Goal: Task Accomplishment & Management: Manage account settings

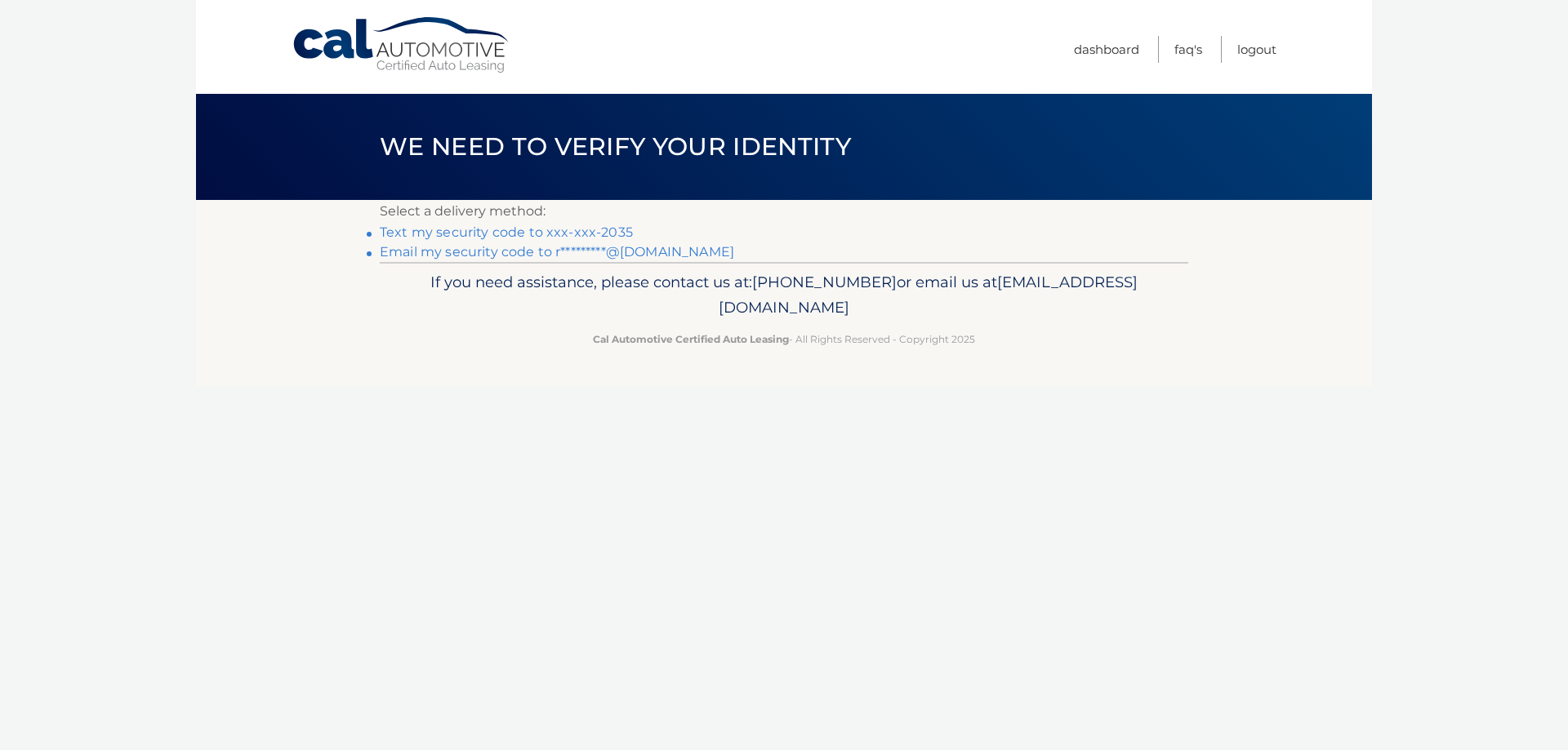
click at [465, 231] on link "Text my security code to xxx-xxx-2035" at bounding box center [506, 232] width 253 height 15
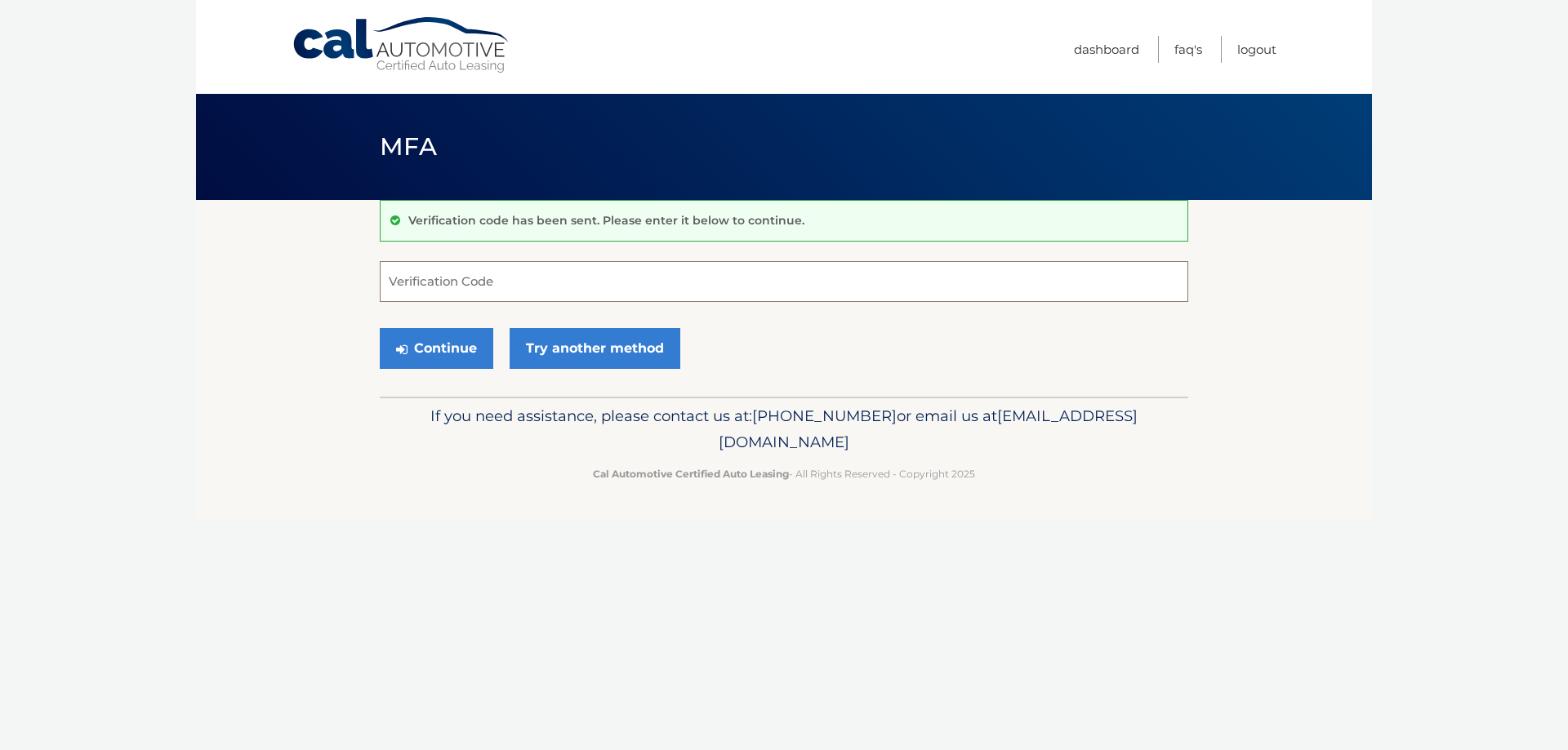
click at [468, 284] on input "Verification Code" at bounding box center [784, 281] width 809 height 41
type input "649512"
click at [380, 329] on button "Continue" at bounding box center [436, 349] width 114 height 41
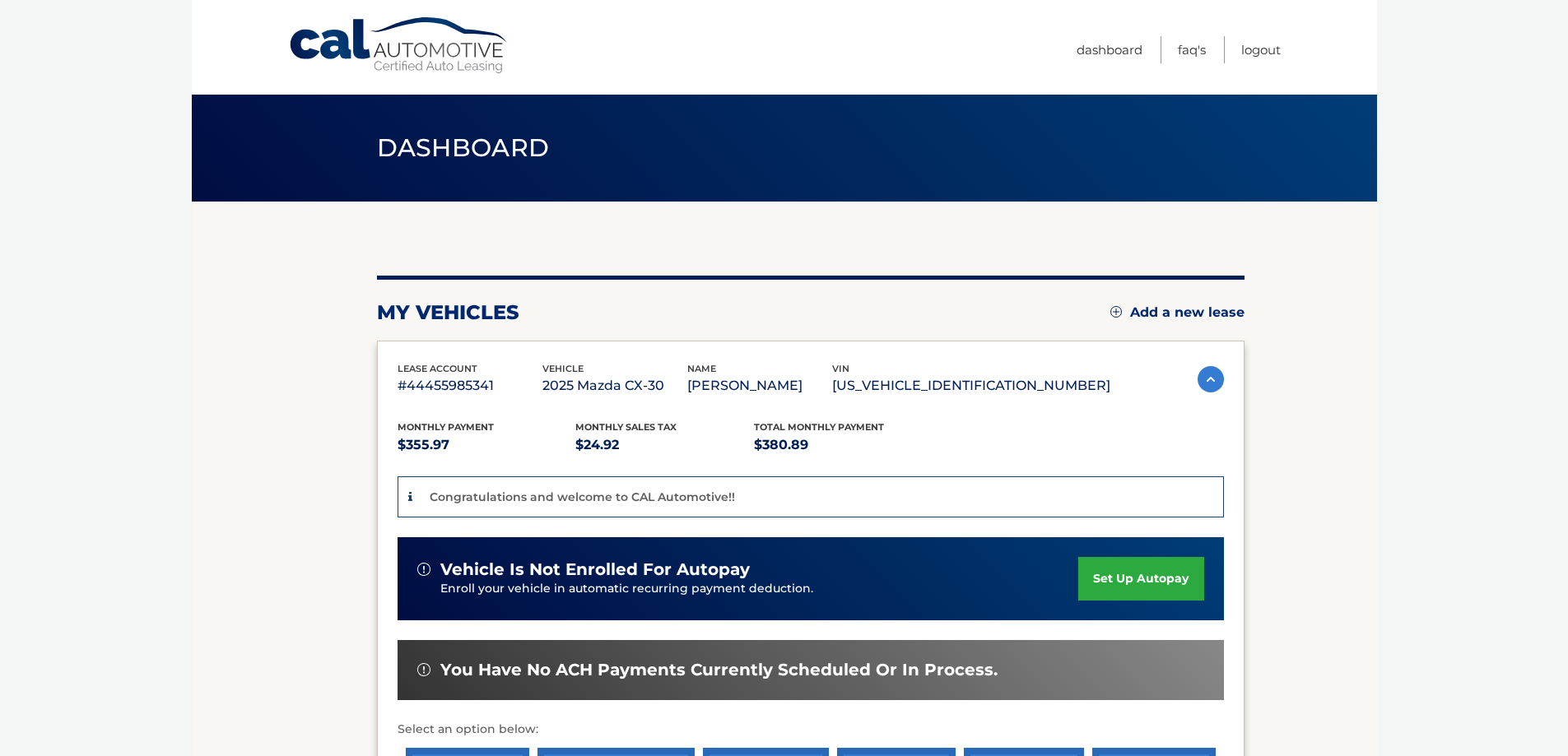
click at [1140, 593] on link "set up autopay" at bounding box center [1140, 579] width 125 height 44
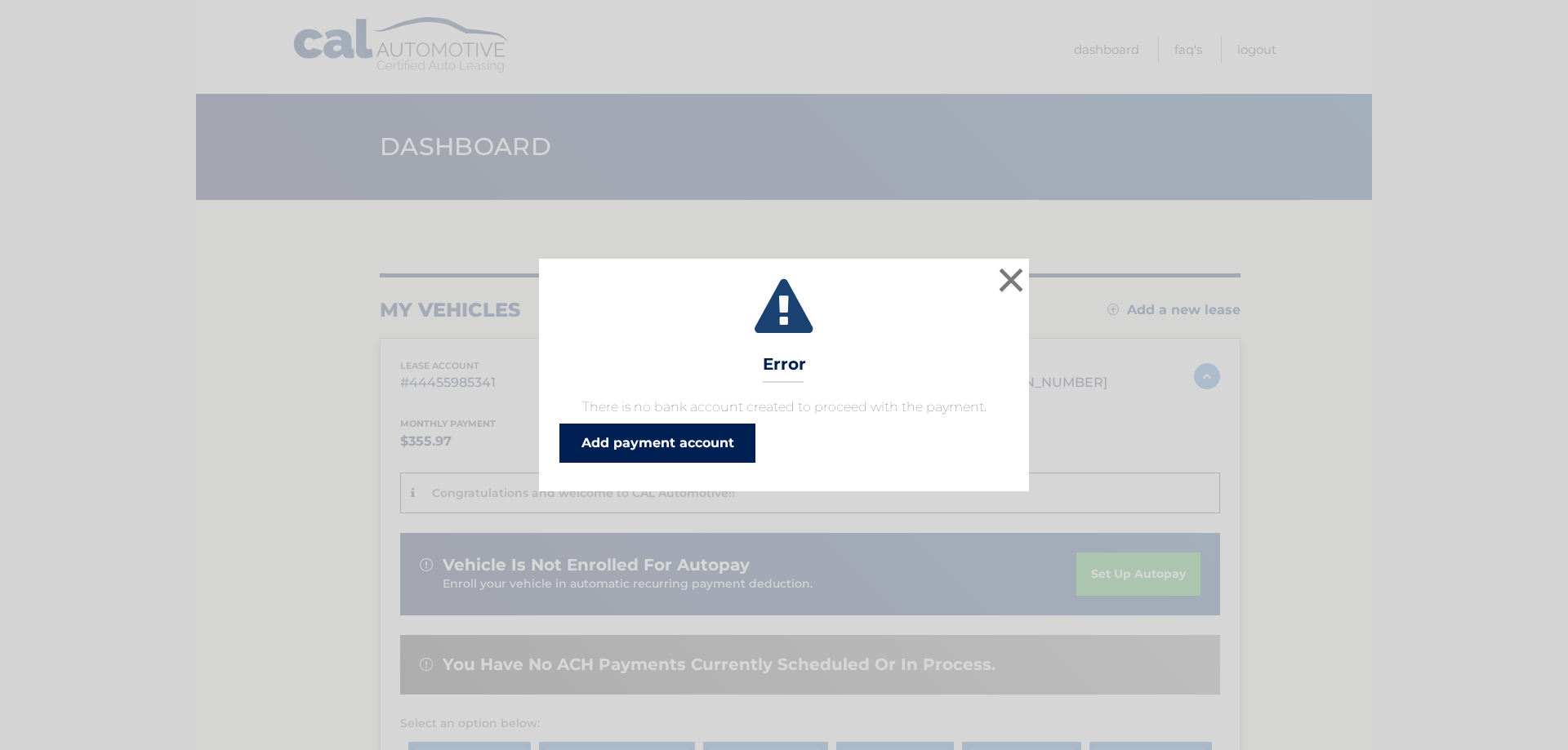
click at [633, 449] on link "Add payment account" at bounding box center [657, 443] width 196 height 39
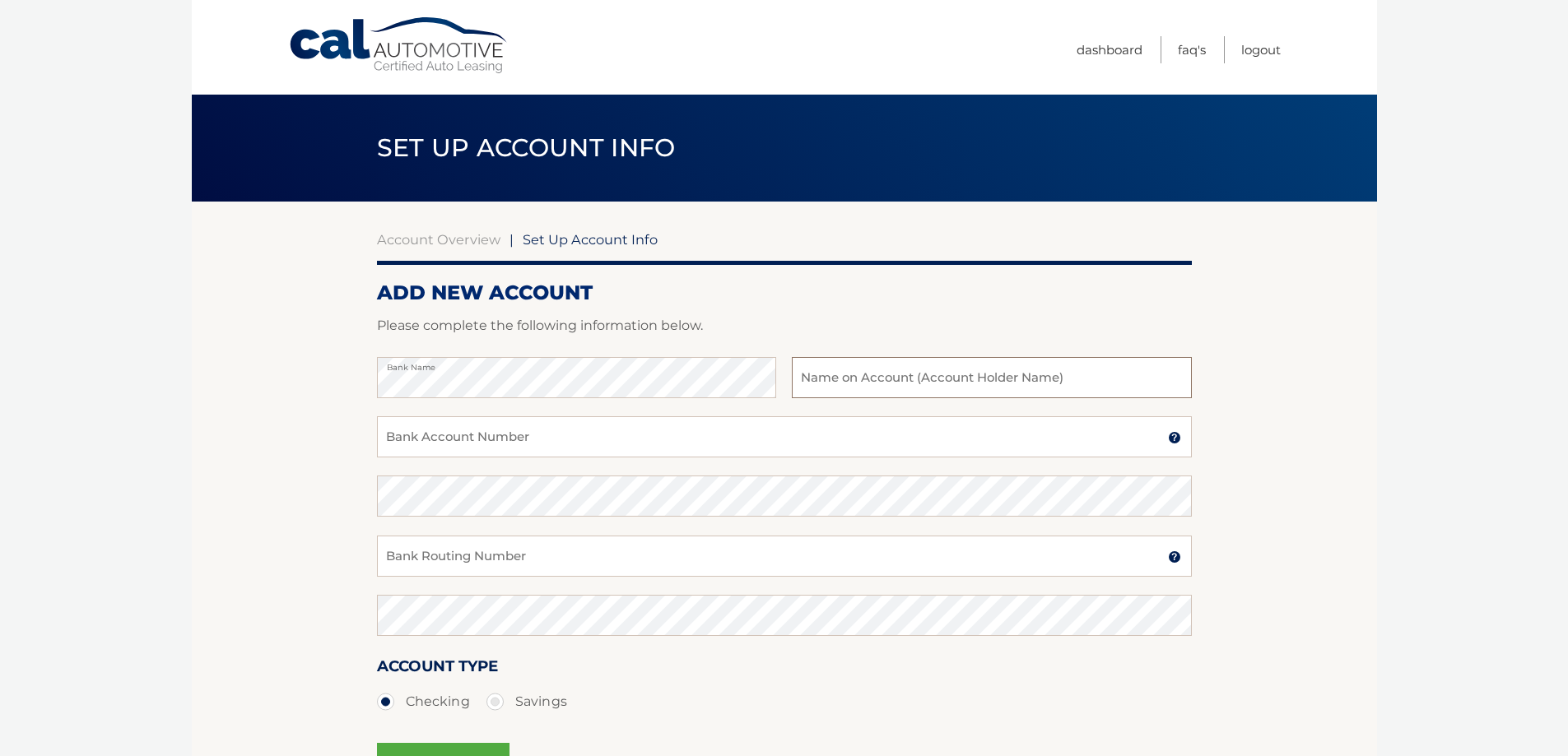
click at [867, 380] on input "text" at bounding box center [991, 377] width 399 height 41
type input "[PERSON_NAME]"
click at [422, 443] on input "Bank Account Number" at bounding box center [784, 437] width 815 height 41
type input "1090001417630"
click at [457, 563] on input "Bank Routing Number" at bounding box center [784, 556] width 815 height 41
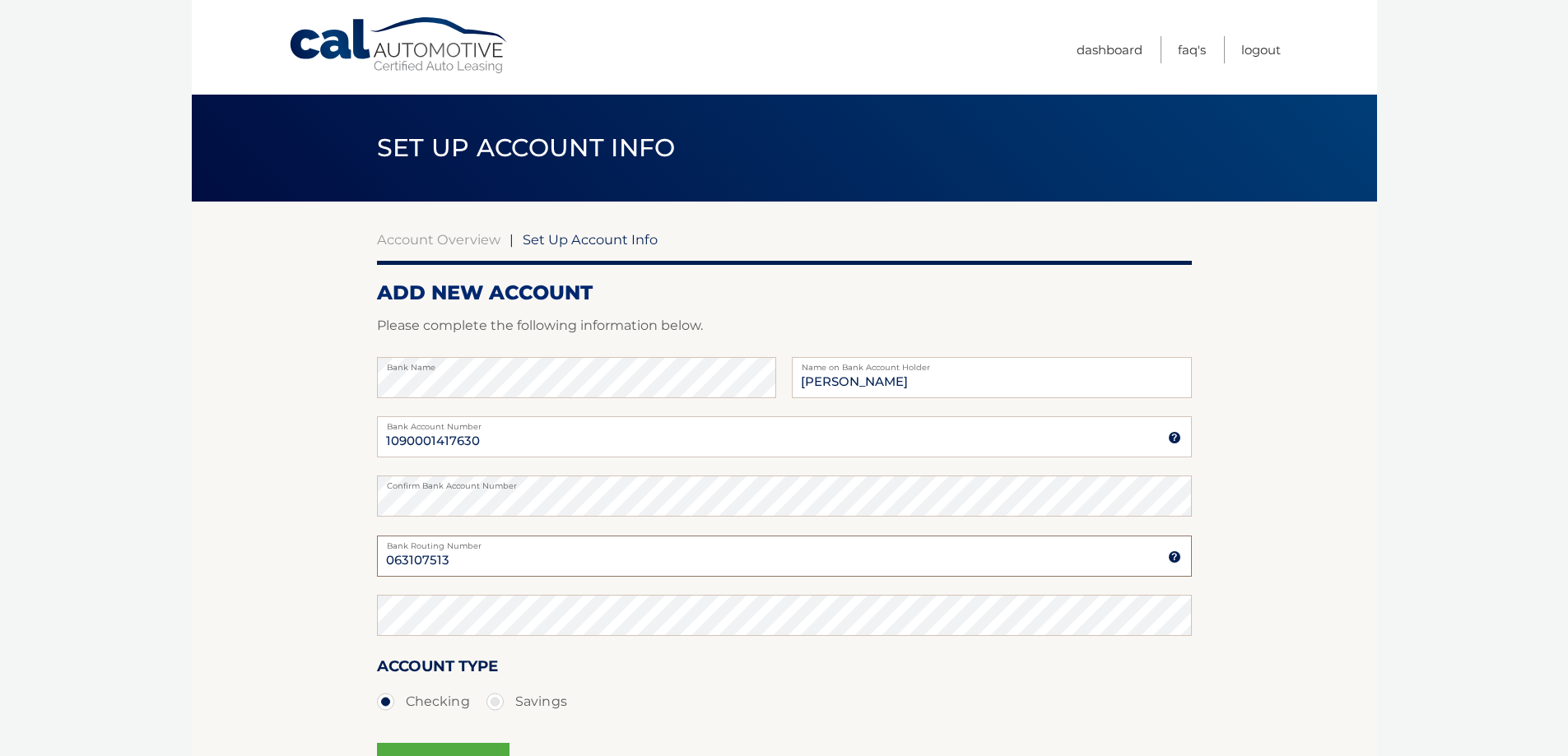
type input "063107513"
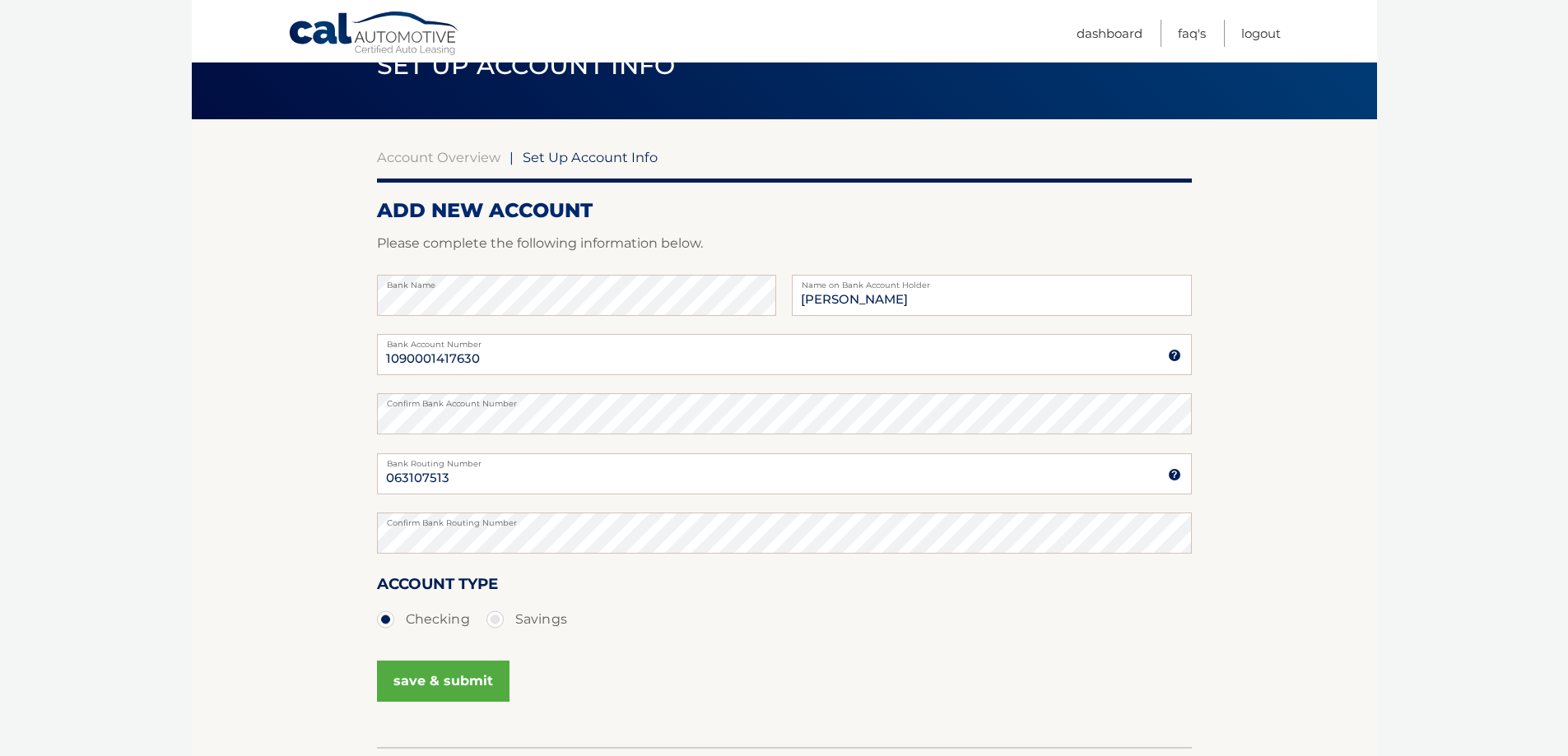
click at [448, 684] on button "save & submit" at bounding box center [443, 681] width 132 height 41
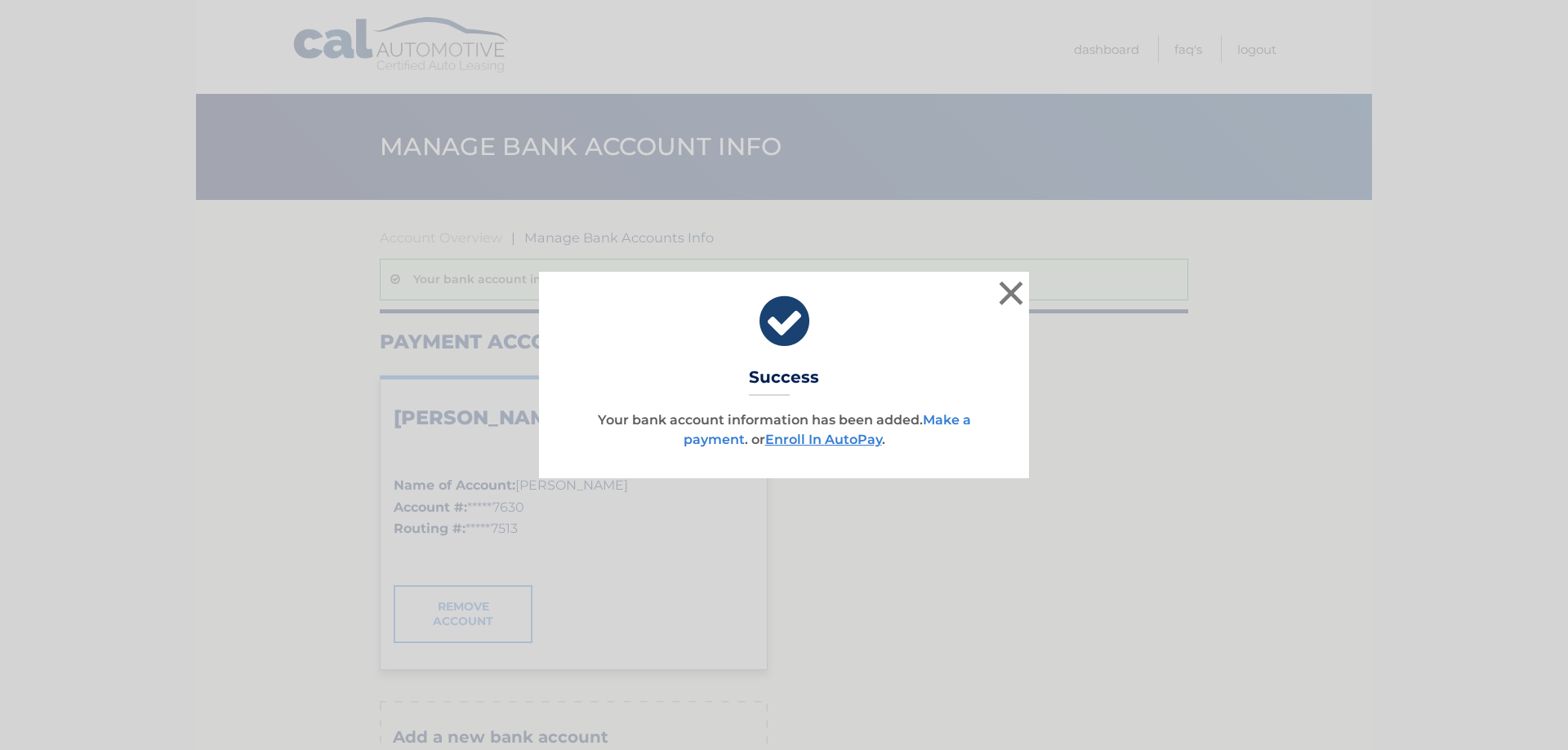
click at [726, 445] on link "Make a payment" at bounding box center [828, 430] width 288 height 35
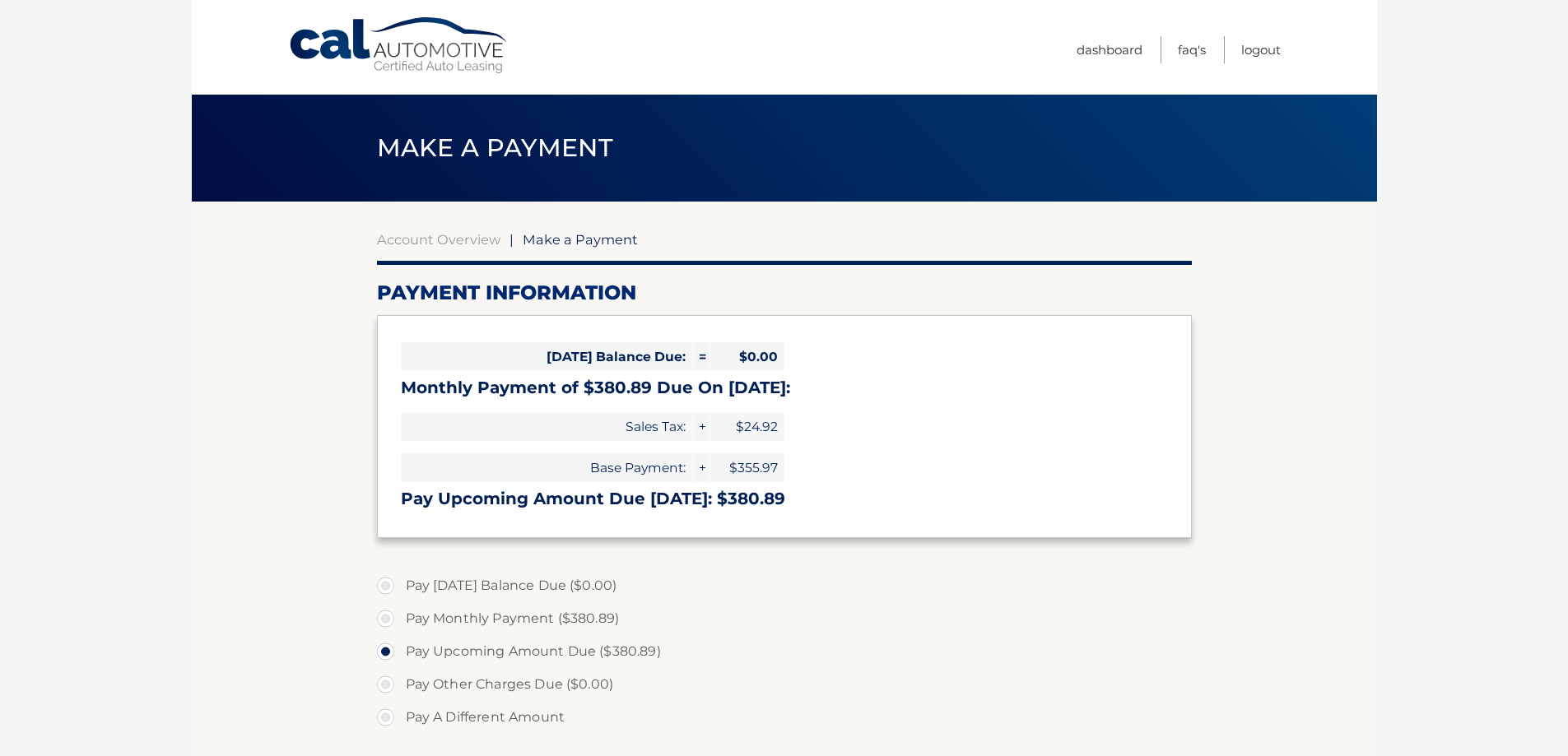
select select "NDkzMWEyOTAtNzM0Mi00YTYwLTljYTQtZGE1MjNhMjVjODA5"
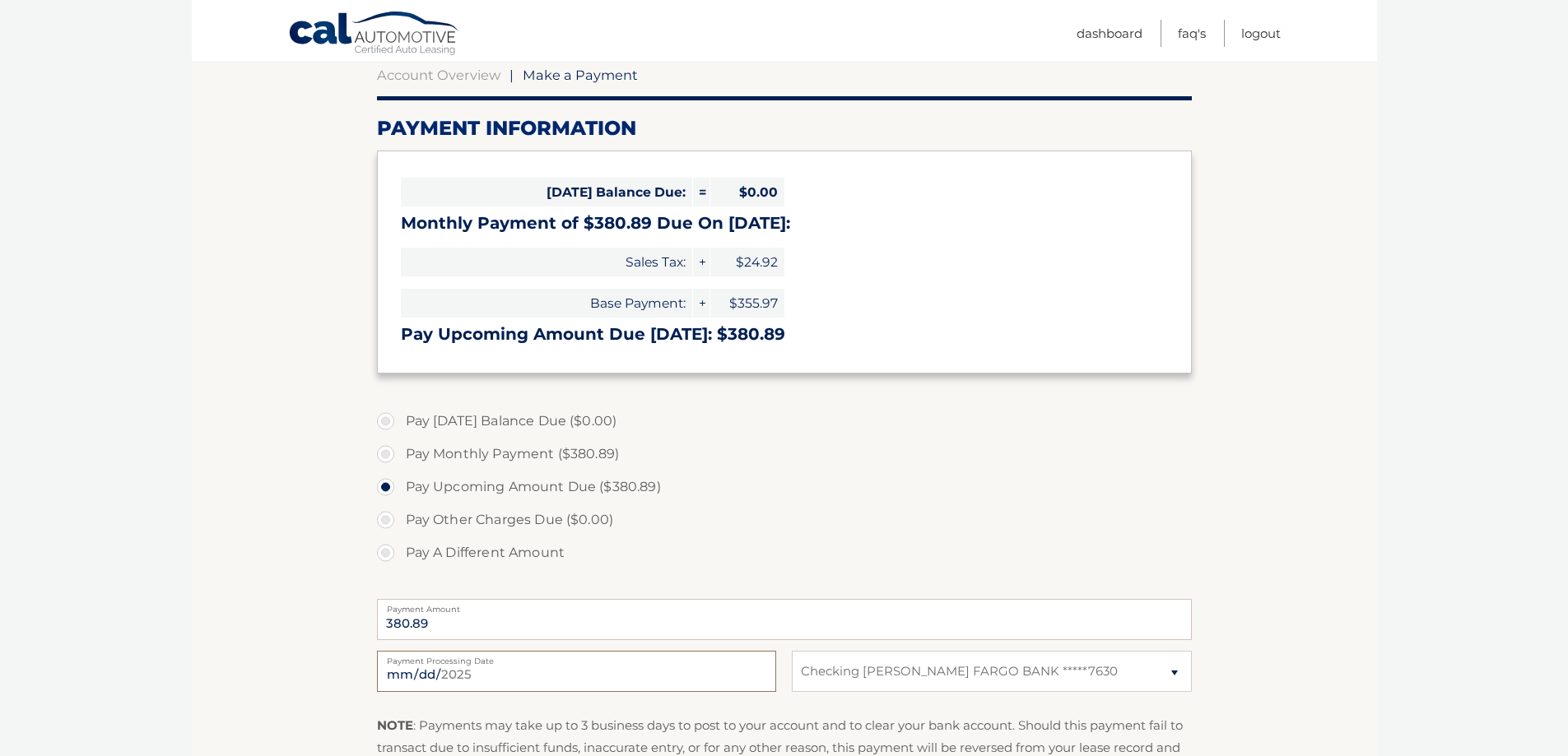
click at [450, 682] on input "[DATE]" at bounding box center [576, 672] width 399 height 41
click at [329, 623] on section "Account Overview | Make a Payment Payment Information [DATE] Balance Due: = $0.…" at bounding box center [784, 461] width 1185 height 850
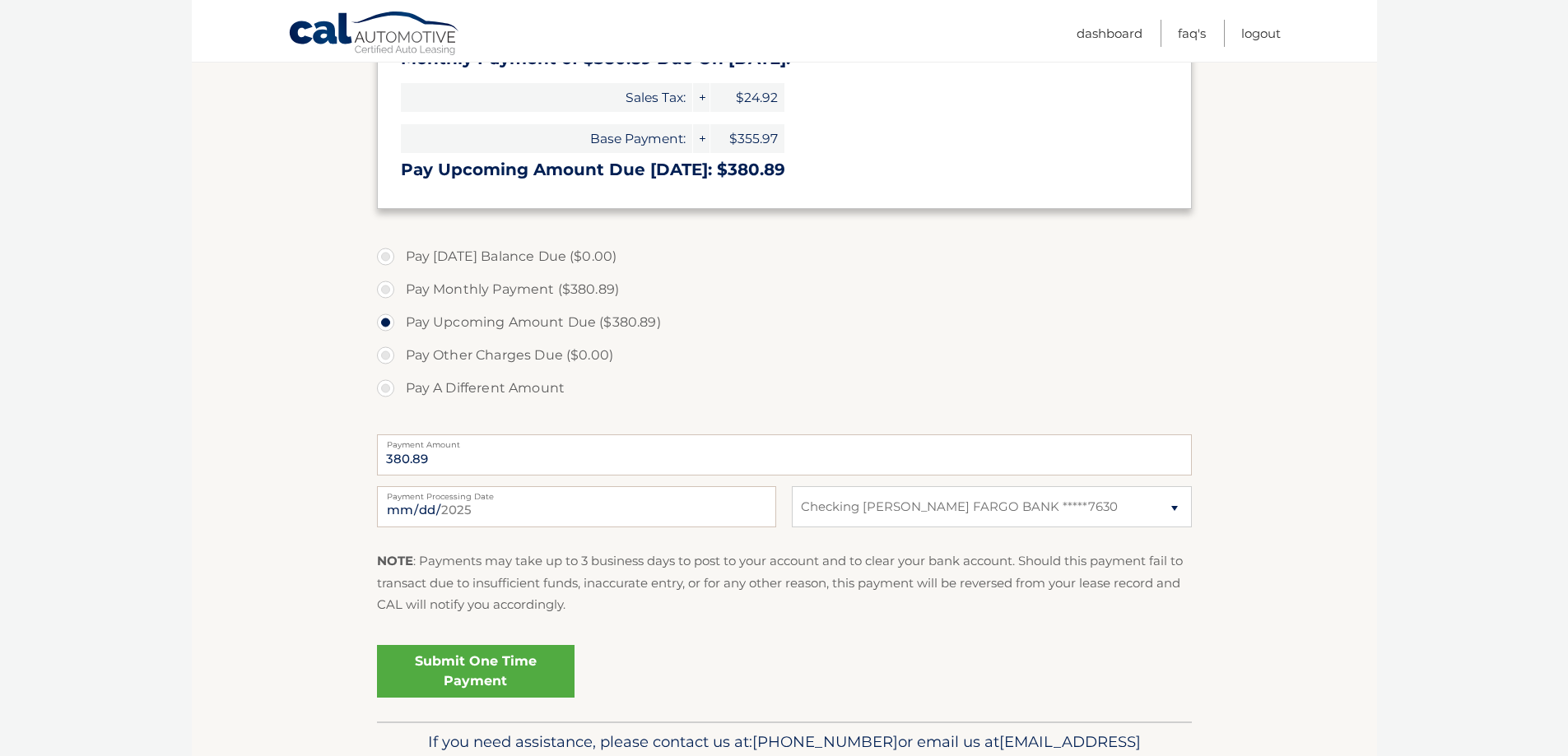
click at [473, 664] on link "Submit One Time Payment" at bounding box center [475, 671] width 197 height 52
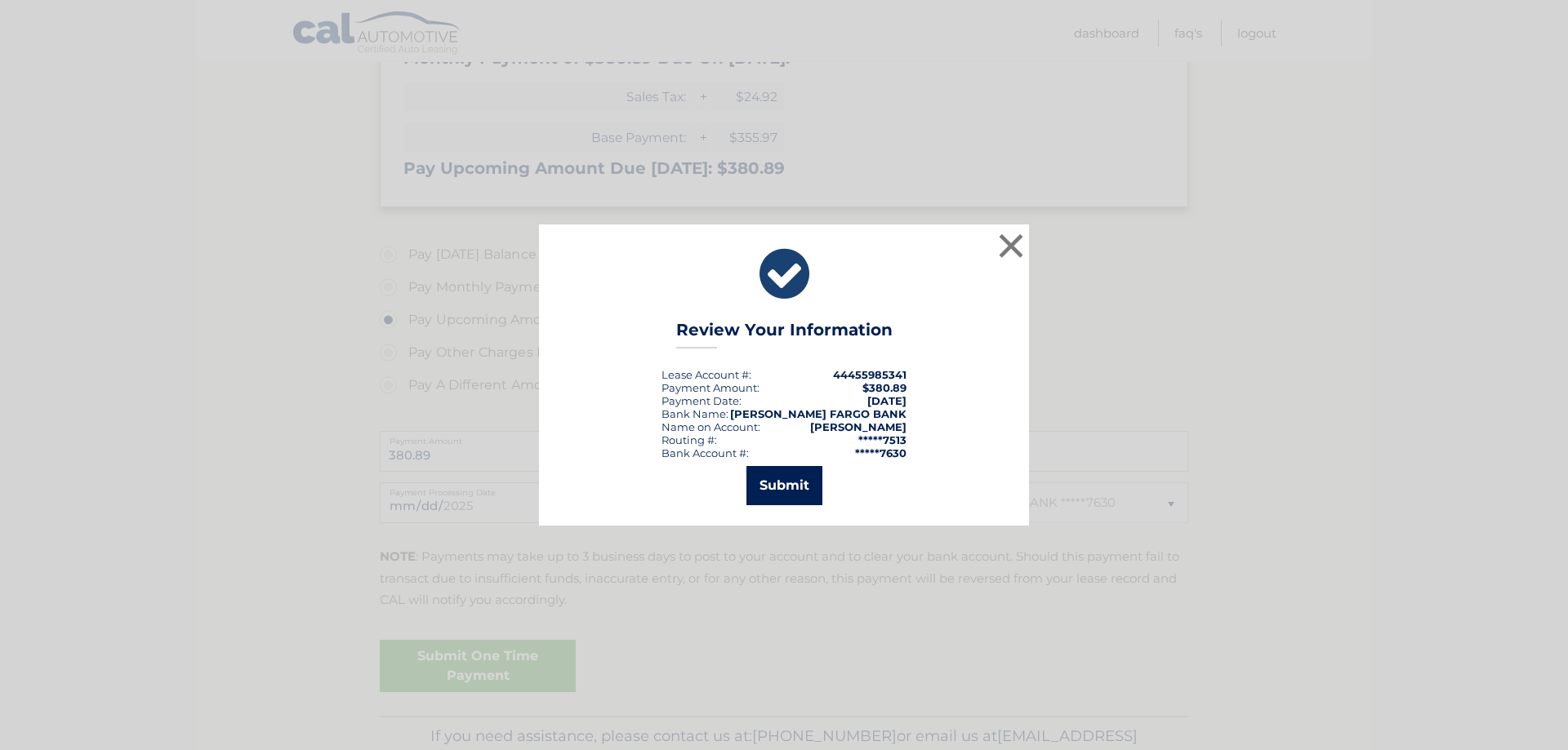
click at [792, 481] on button "Submit" at bounding box center [784, 485] width 76 height 39
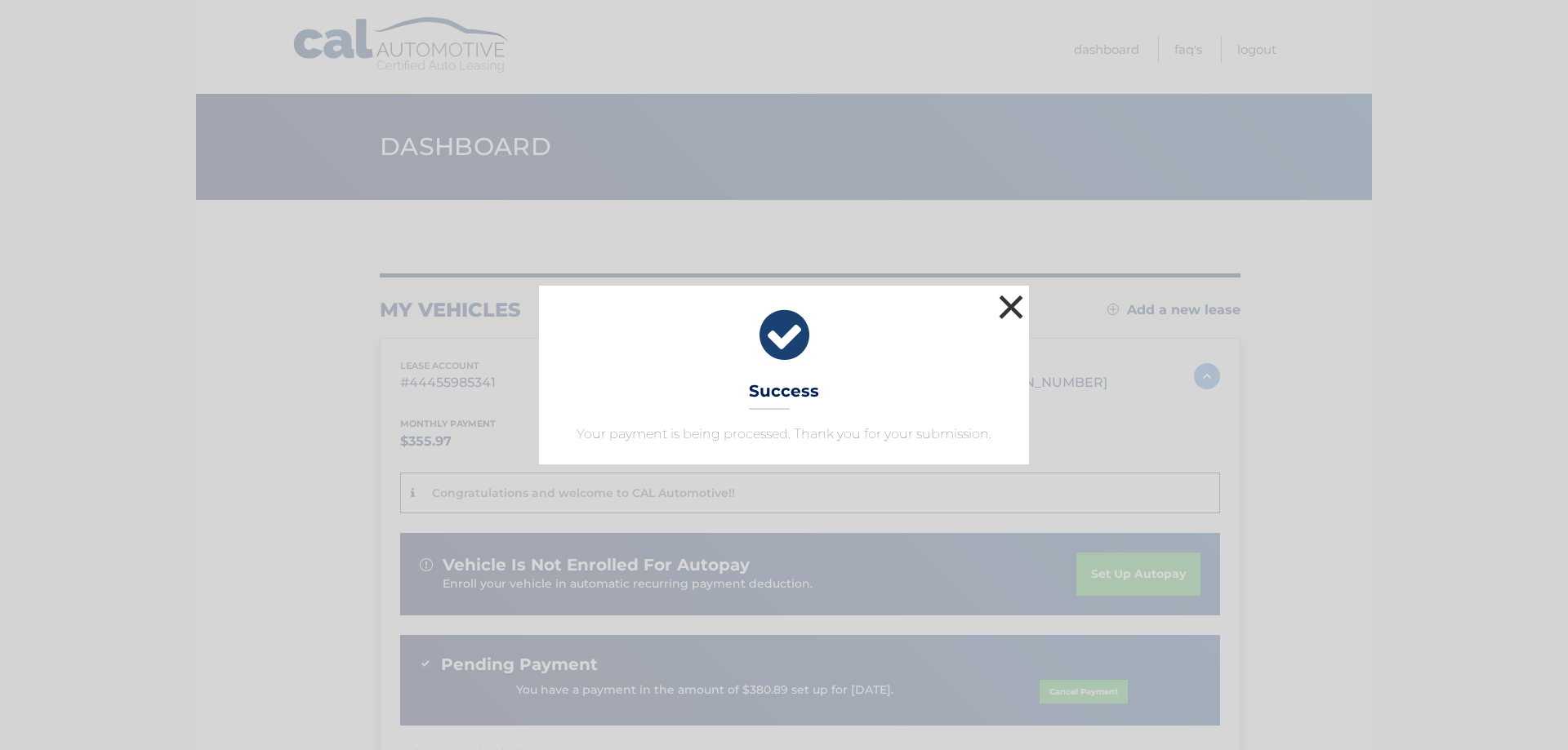
click at [1014, 305] on button "×" at bounding box center [1012, 307] width 33 height 33
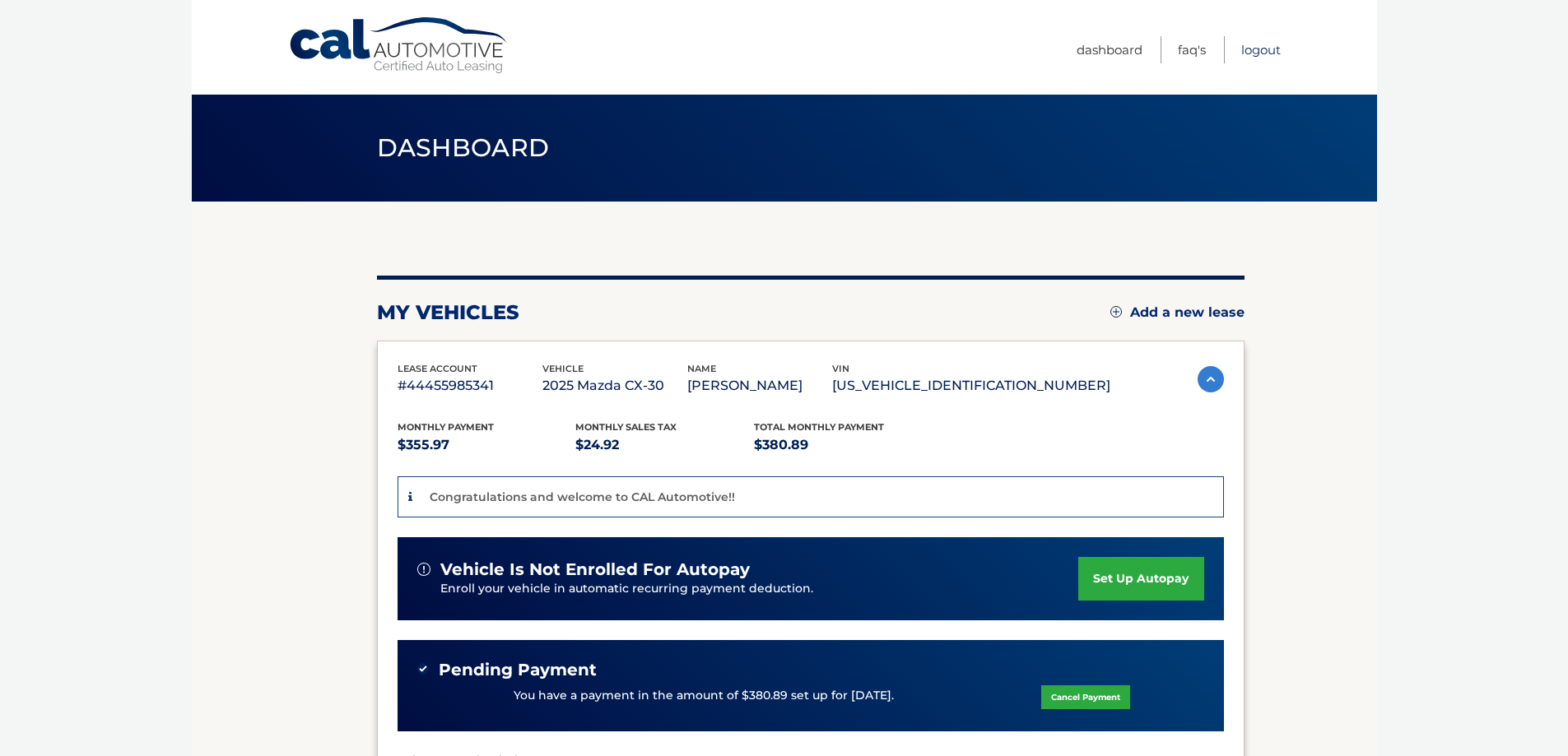
click at [1266, 56] on link "Logout" at bounding box center [1261, 50] width 39 height 28
